Goal: Task Accomplishment & Management: Manage account settings

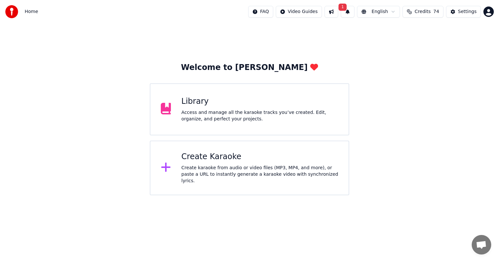
click at [289, 117] on div "Access and manage all the karaoke tracks you’ve created. Edit, organize, and pe…" at bounding box center [259, 115] width 157 height 13
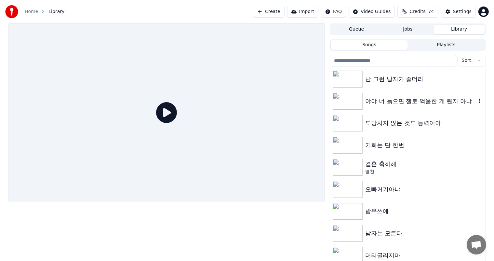
click at [476, 100] on icon "button" at bounding box center [479, 100] width 6 height 5
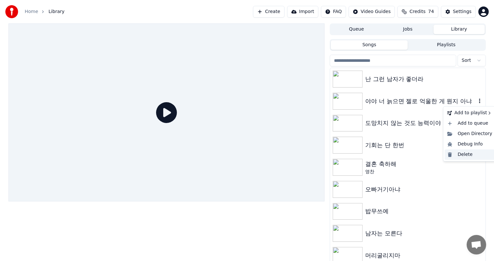
click at [472, 154] on div "Delete" at bounding box center [469, 154] width 50 height 10
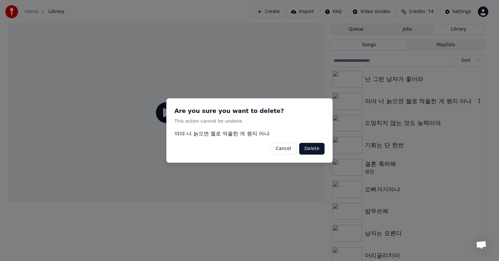
click at [307, 148] on button "Delete" at bounding box center [311, 149] width 25 height 12
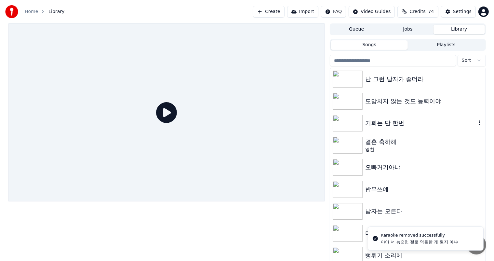
click at [476, 122] on icon "button" at bounding box center [479, 122] width 6 height 5
click at [479, 166] on icon "button" at bounding box center [479, 166] width 1 height 5
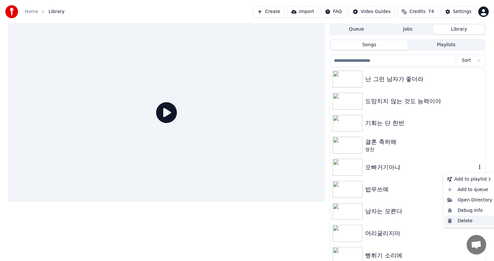
click at [472, 224] on div "Delete" at bounding box center [469, 220] width 50 height 10
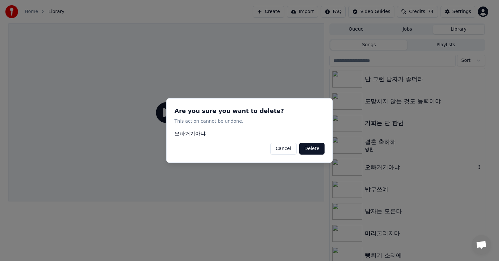
click at [320, 148] on button "Delete" at bounding box center [311, 149] width 25 height 12
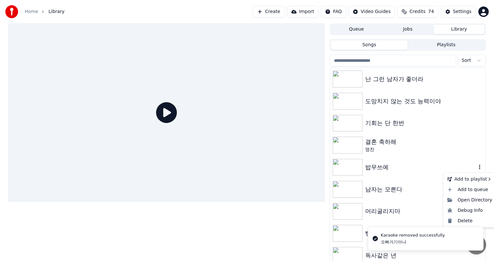
click at [476, 168] on icon "button" at bounding box center [479, 166] width 6 height 5
click at [469, 220] on div "Delete" at bounding box center [469, 220] width 50 height 10
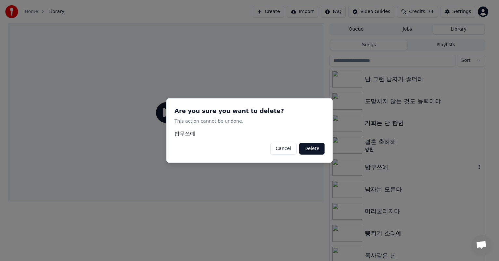
click at [319, 153] on button "Delete" at bounding box center [311, 149] width 25 height 12
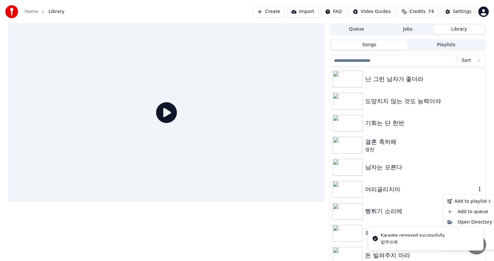
click at [476, 189] on icon "button" at bounding box center [479, 188] width 6 height 5
click at [476, 188] on icon "button" at bounding box center [479, 188] width 6 height 5
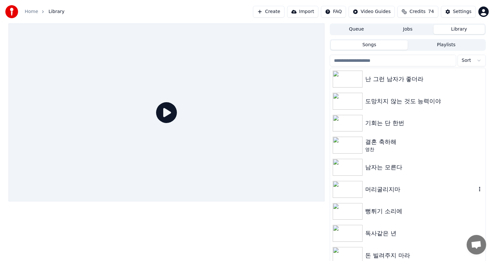
click at [476, 189] on icon "button" at bounding box center [479, 188] width 6 height 5
click at [457, 242] on div "Delete" at bounding box center [469, 243] width 50 height 10
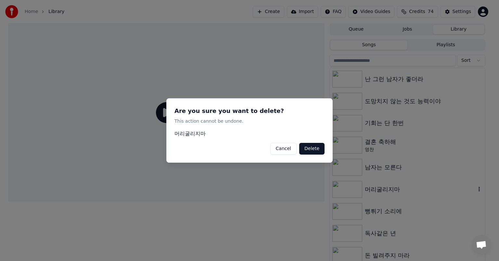
click at [324, 149] on button "Delete" at bounding box center [311, 149] width 25 height 12
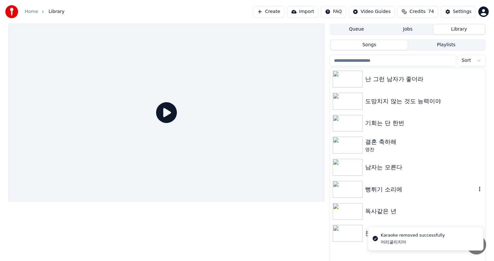
click at [479, 191] on icon "button" at bounding box center [479, 189] width 1 height 5
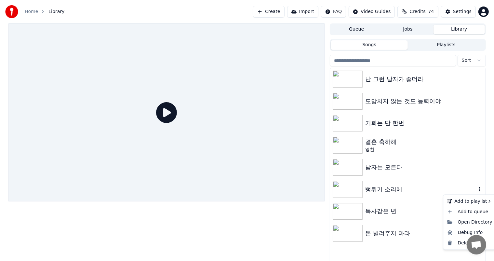
click at [480, 187] on icon "button" at bounding box center [479, 188] width 6 height 5
click at [459, 240] on div "Delete" at bounding box center [469, 243] width 50 height 10
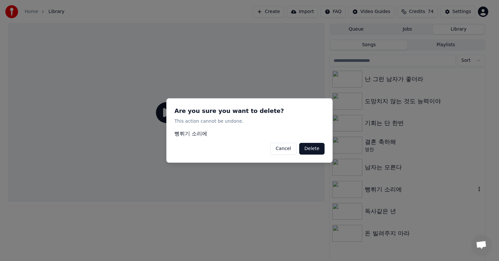
click at [325, 151] on div "Are you sure you want to delete? This action cannot be undone. 뻥튀기 소리에 Cancel D…" at bounding box center [249, 130] width 166 height 64
click at [321, 149] on button "Delete" at bounding box center [311, 149] width 25 height 12
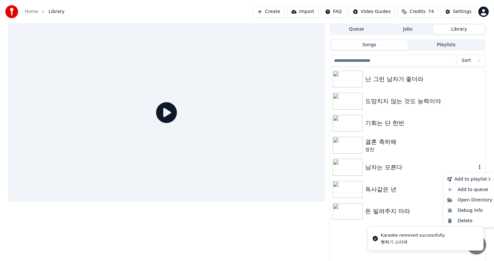
click at [478, 168] on icon "button" at bounding box center [479, 166] width 6 height 5
click at [461, 220] on div "Delete" at bounding box center [469, 220] width 50 height 10
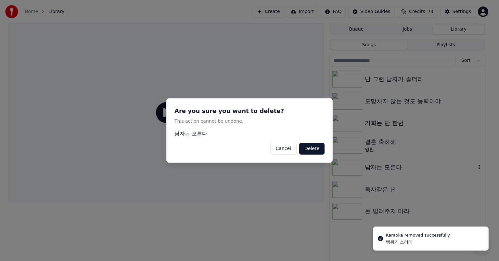
click at [319, 148] on button "Delete" at bounding box center [311, 149] width 25 height 12
